Goal: Task Accomplishment & Management: Complete application form

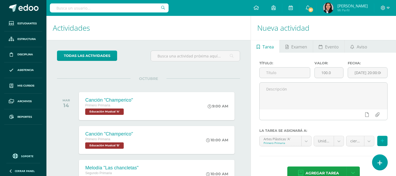
click at [383, 161] on link at bounding box center [379, 161] width 15 height 15
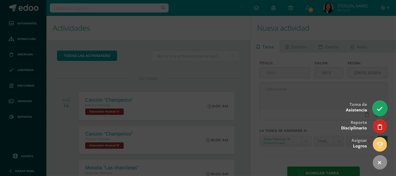
click at [378, 111] on icon at bounding box center [380, 109] width 6 height 6
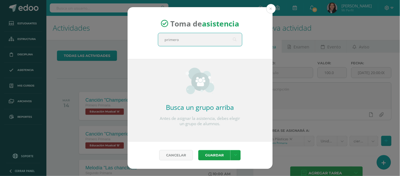
type input "primero A"
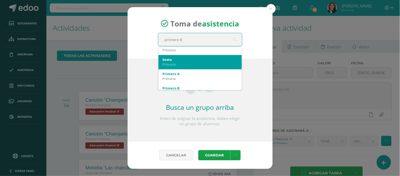
scroll to position [88, 0]
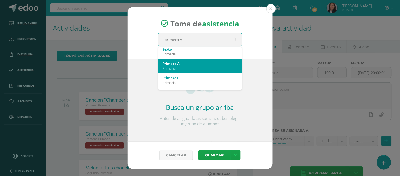
click at [179, 65] on div "Primero A" at bounding box center [200, 63] width 75 height 5
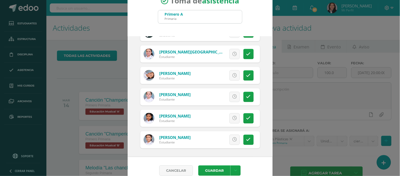
scroll to position [24, 0]
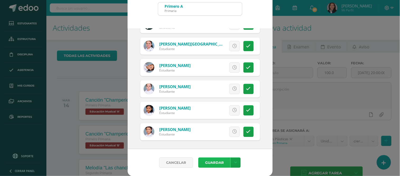
click at [215, 162] on button "Guardar" at bounding box center [214, 162] width 32 height 10
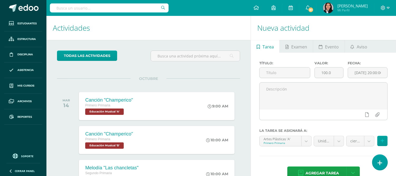
click at [380, 164] on icon at bounding box center [380, 162] width 5 height 6
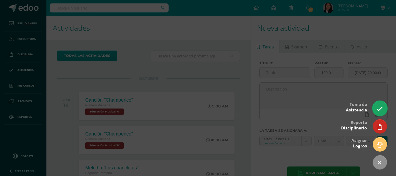
click at [379, 109] on icon at bounding box center [380, 109] width 6 height 6
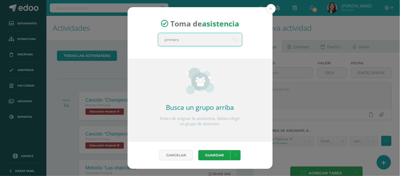
type input "primero B"
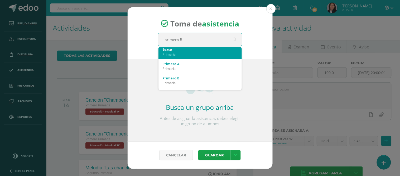
scroll to position [88, 0]
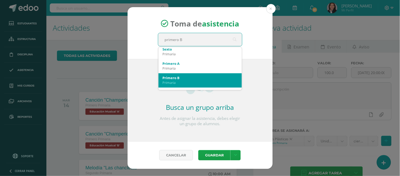
click at [199, 81] on div "Primaria" at bounding box center [200, 82] width 75 height 5
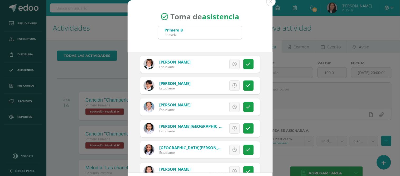
scroll to position [29, 0]
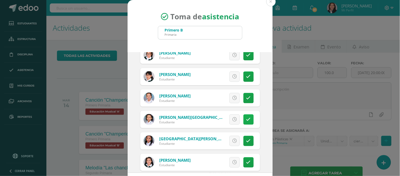
click at [244, 122] on link at bounding box center [249, 119] width 10 height 10
click at [219, 119] on span "Excusa" at bounding box center [226, 119] width 15 height 10
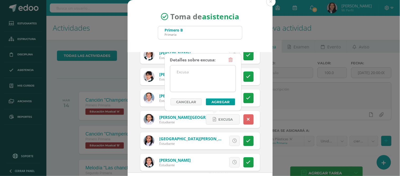
click at [195, 75] on textarea at bounding box center [203, 78] width 65 height 26
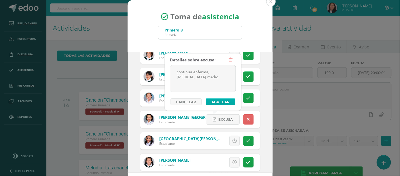
type textarea "continúa enferma, otitis medio"
click at [215, 101] on button "Agregar" at bounding box center [220, 101] width 29 height 7
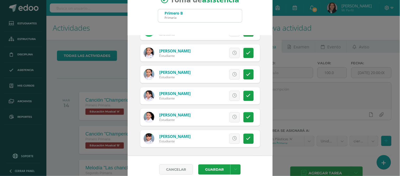
scroll to position [24, 0]
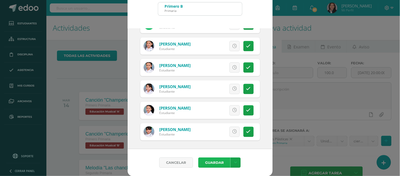
click at [211, 164] on button "Guardar" at bounding box center [214, 162] width 32 height 10
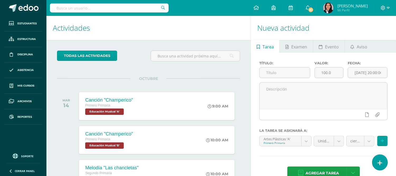
click at [375, 166] on link at bounding box center [379, 161] width 15 height 15
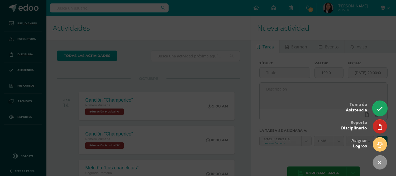
click at [376, 107] on link at bounding box center [379, 107] width 15 height 15
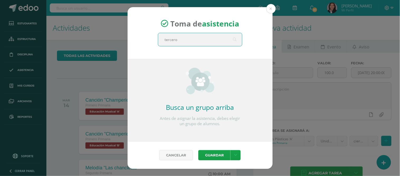
type input "tercero A"
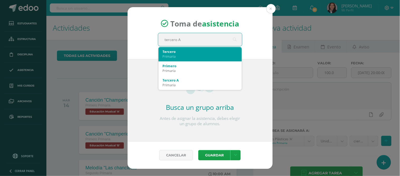
scroll to position [29, 0]
click at [176, 52] on div "Tercero A" at bounding box center [200, 50] width 75 height 5
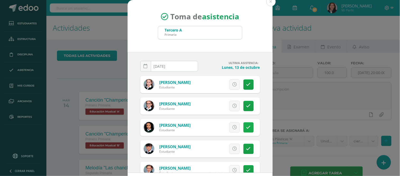
click at [246, 128] on link at bounding box center [249, 127] width 10 height 10
click at [219, 128] on span "Excusa" at bounding box center [226, 127] width 15 height 10
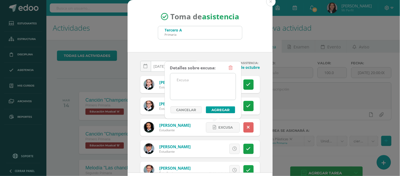
click at [214, 84] on textarea at bounding box center [203, 86] width 65 height 26
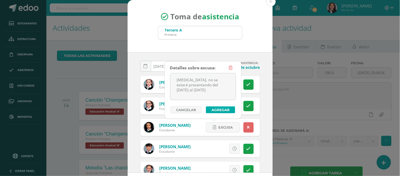
type textarea "conjuntivitis, no se estará presentando del 13 al 16 de octubre"
click at [221, 109] on button "Agregar" at bounding box center [220, 109] width 29 height 7
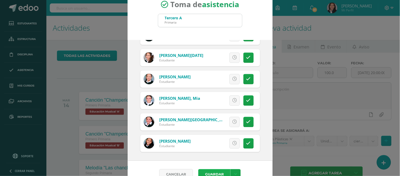
scroll to position [24, 0]
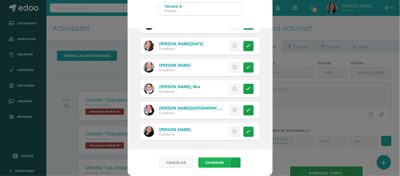
click at [212, 161] on button "Guardar" at bounding box center [214, 162] width 32 height 10
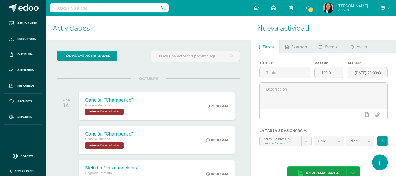
click at [379, 164] on icon at bounding box center [380, 162] width 5 height 6
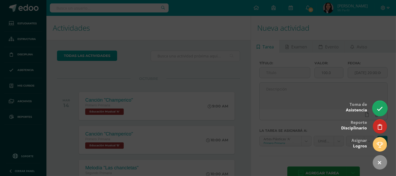
click at [381, 114] on link at bounding box center [379, 107] width 15 height 15
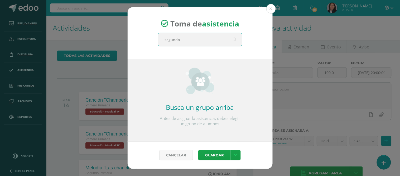
type input "segundo a"
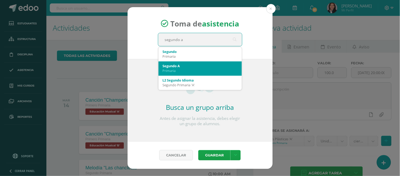
click at [181, 70] on div "Primaria" at bounding box center [200, 70] width 75 height 5
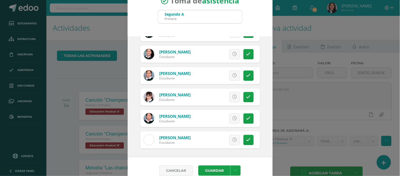
scroll to position [24, 0]
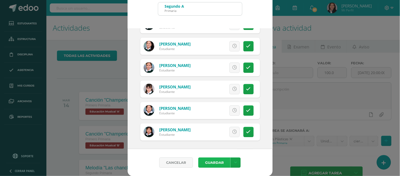
click at [207, 159] on button "Guardar" at bounding box center [214, 162] width 32 height 10
